Goal: Find contact information: Find contact information

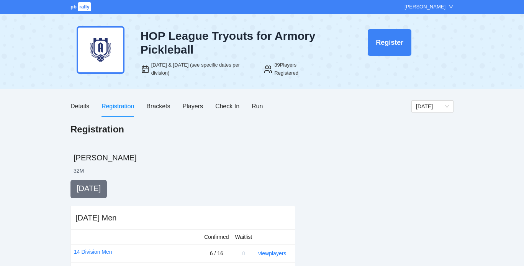
scroll to position [297, 0]
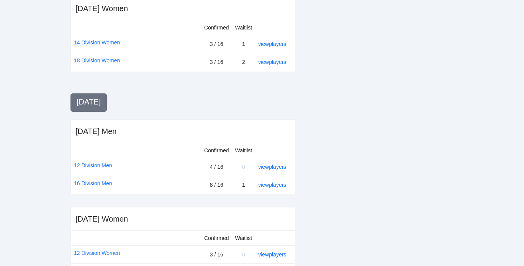
scroll to position [297, 0]
click at [278, 164] on link "view players" at bounding box center [272, 167] width 28 height 6
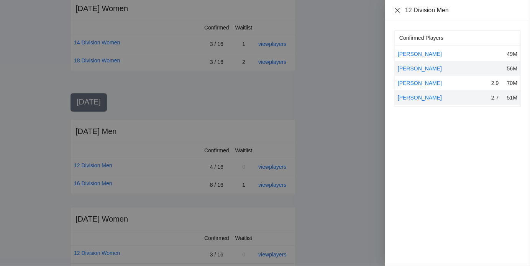
click at [398, 10] on icon "close" at bounding box center [397, 10] width 5 height 5
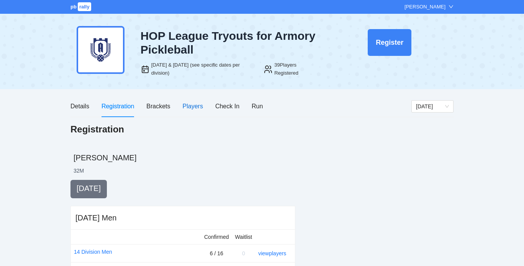
click at [194, 103] on div "Players" at bounding box center [193, 106] width 20 height 10
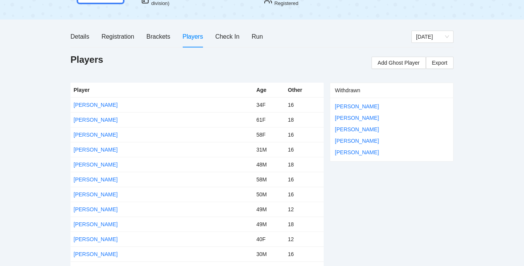
scroll to position [69, 0]
click at [110, 34] on div "Registration" at bounding box center [117, 37] width 33 height 10
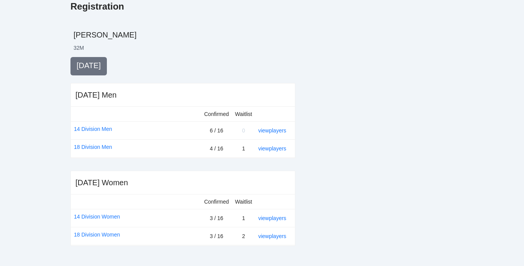
scroll to position [124, 0]
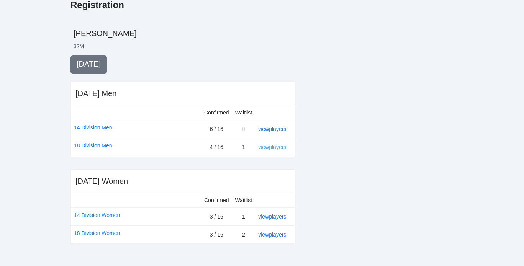
click at [267, 147] on link "view players" at bounding box center [272, 147] width 28 height 6
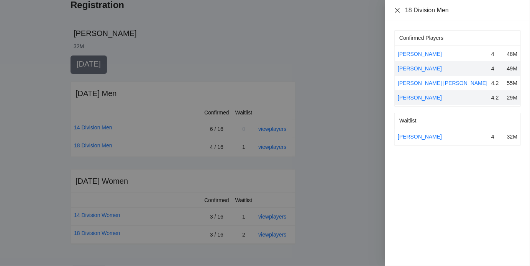
click at [396, 8] on icon "close" at bounding box center [397, 10] width 6 height 6
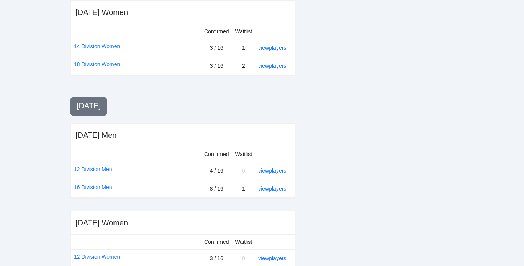
scroll to position [294, 0]
click at [269, 186] on link "view players" at bounding box center [272, 188] width 28 height 6
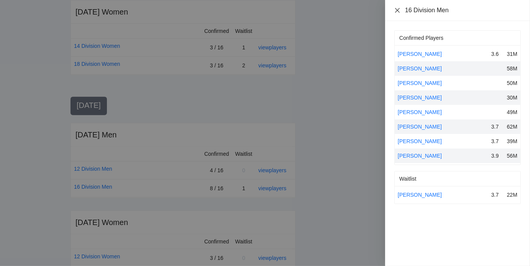
click at [397, 10] on icon "close" at bounding box center [397, 10] width 5 height 5
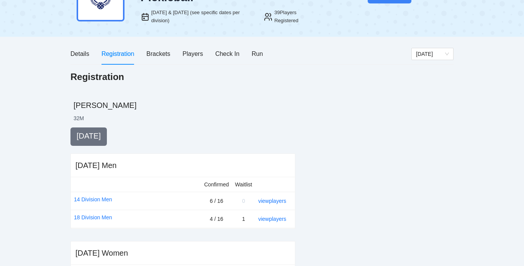
scroll to position [52, 0]
click at [193, 51] on div "Players" at bounding box center [193, 54] width 20 height 10
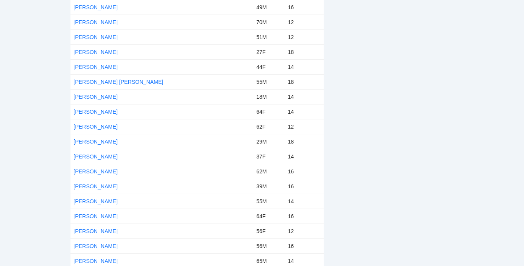
scroll to position [406, 0]
click at [118, 94] on link "Mathew Miranda Garcia" at bounding box center [96, 97] width 44 height 6
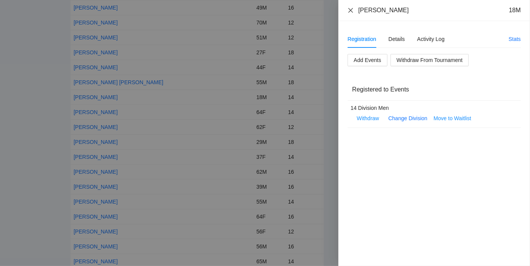
click at [350, 9] on div "Mathew Miranda Garcia 18M" at bounding box center [433, 10] width 191 height 21
click at [350, 9] on icon "close" at bounding box center [350, 10] width 6 height 6
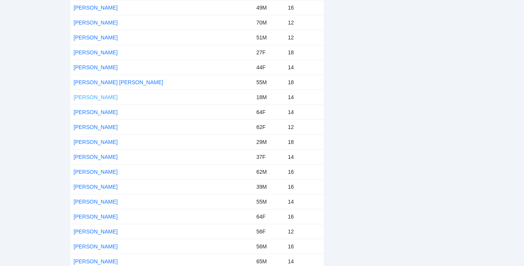
click at [111, 95] on link "Mathew Miranda Garcia" at bounding box center [96, 97] width 44 height 6
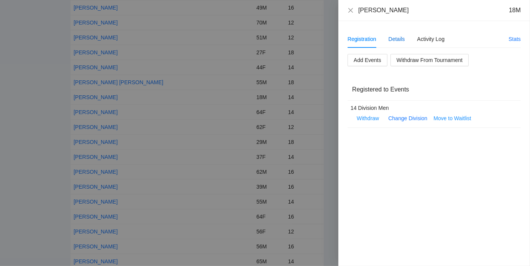
click at [396, 39] on div "Details" at bounding box center [396, 39] width 16 height 8
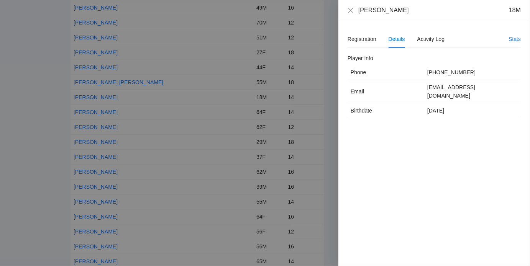
click at [443, 88] on td "mirandamathew95@gmail.com" at bounding box center [472, 91] width 97 height 23
copy td "mirandamathew95@gmail.com"
click at [364, 35] on div "Registration" at bounding box center [361, 39] width 29 height 8
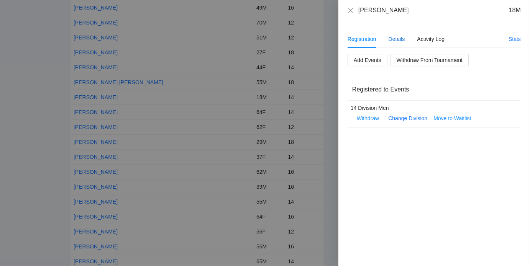
click at [399, 39] on div "Details" at bounding box center [396, 39] width 16 height 8
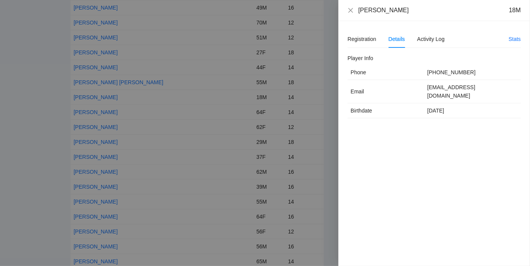
click at [447, 87] on td "mirandamathew95@gmail.com" at bounding box center [472, 91] width 97 height 23
copy td "mirandamathew95@gmail.com"
click at [352, 10] on icon "close" at bounding box center [350, 10] width 6 height 6
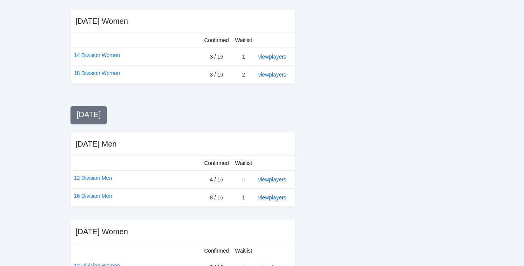
scroll to position [284, 0]
click at [273, 57] on link "view players" at bounding box center [272, 57] width 28 height 6
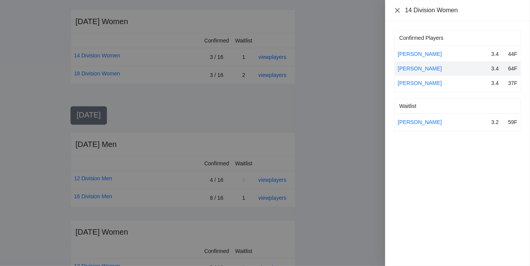
click at [397, 9] on icon "close" at bounding box center [397, 10] width 6 height 6
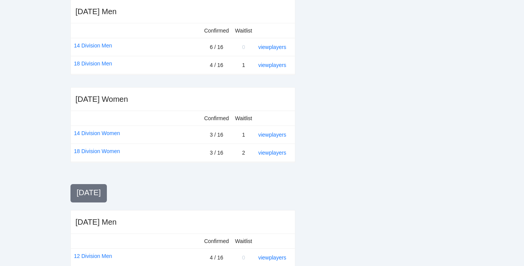
scroll to position [205, 0]
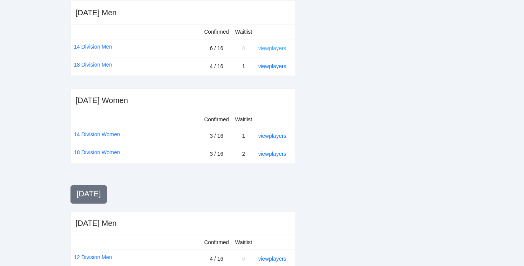
click at [274, 47] on link "view players" at bounding box center [272, 48] width 28 height 6
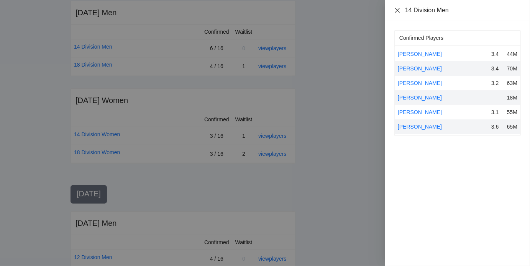
click at [394, 10] on icon "close" at bounding box center [397, 10] width 6 height 6
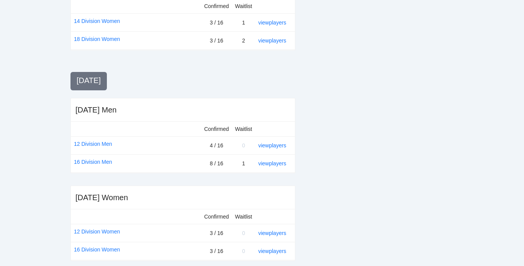
scroll to position [324, 0]
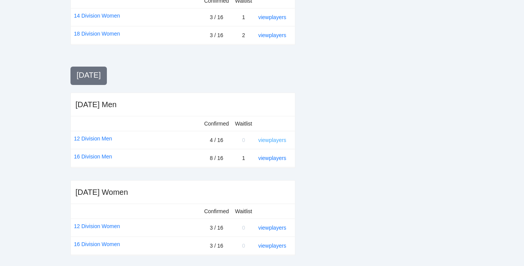
click at [262, 139] on link "view players" at bounding box center [272, 140] width 28 height 6
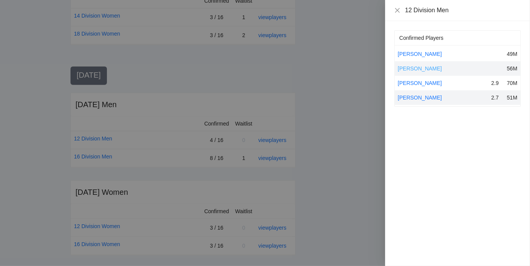
click at [423, 69] on link "[PERSON_NAME]" at bounding box center [420, 68] width 44 height 6
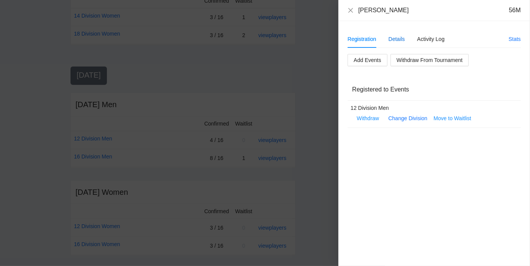
click at [400, 39] on div "Details" at bounding box center [396, 39] width 16 height 8
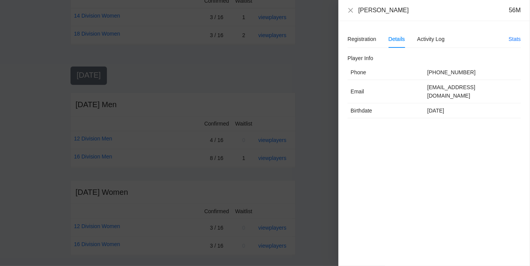
click at [442, 88] on td "jrchristiansonjr@gmail.com" at bounding box center [472, 91] width 97 height 23
copy td "jrchristiansonjr@gmail.com"
click at [351, 10] on icon "close" at bounding box center [350, 10] width 5 height 5
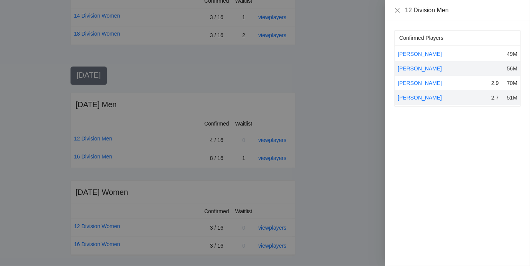
click at [333, 169] on div at bounding box center [265, 133] width 530 height 266
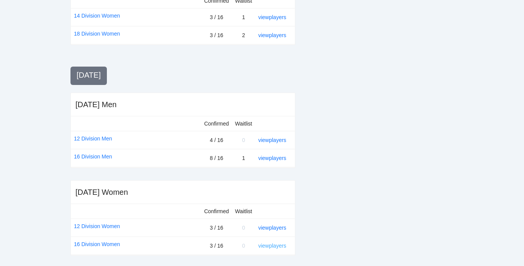
click at [272, 246] on link "view players" at bounding box center [272, 246] width 28 height 6
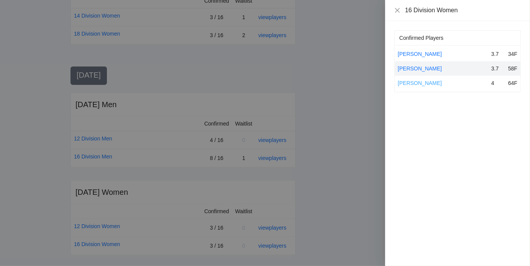
click at [412, 84] on link "Shari Humes" at bounding box center [420, 83] width 44 height 6
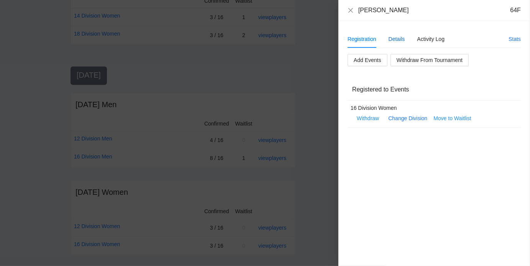
click at [400, 40] on div "Details" at bounding box center [396, 39] width 16 height 8
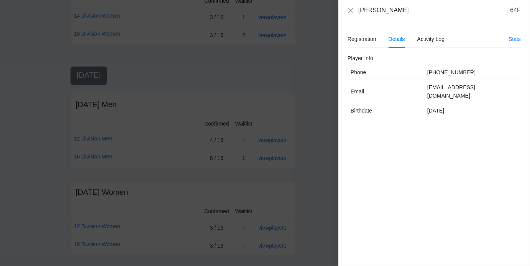
click at [435, 88] on td "sharihumes@comcast.net" at bounding box center [472, 91] width 97 height 23
copy td "sharihumes@comcast.net"
click at [353, 10] on icon "close" at bounding box center [350, 10] width 6 height 6
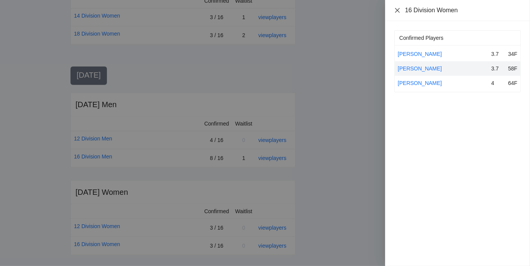
click at [396, 9] on icon "close" at bounding box center [397, 10] width 5 height 5
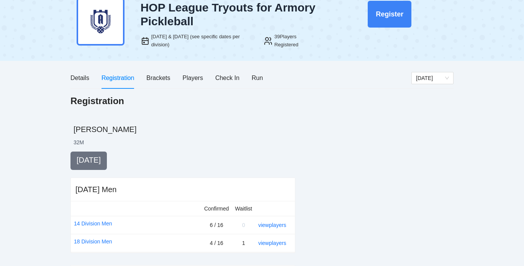
scroll to position [0, 0]
